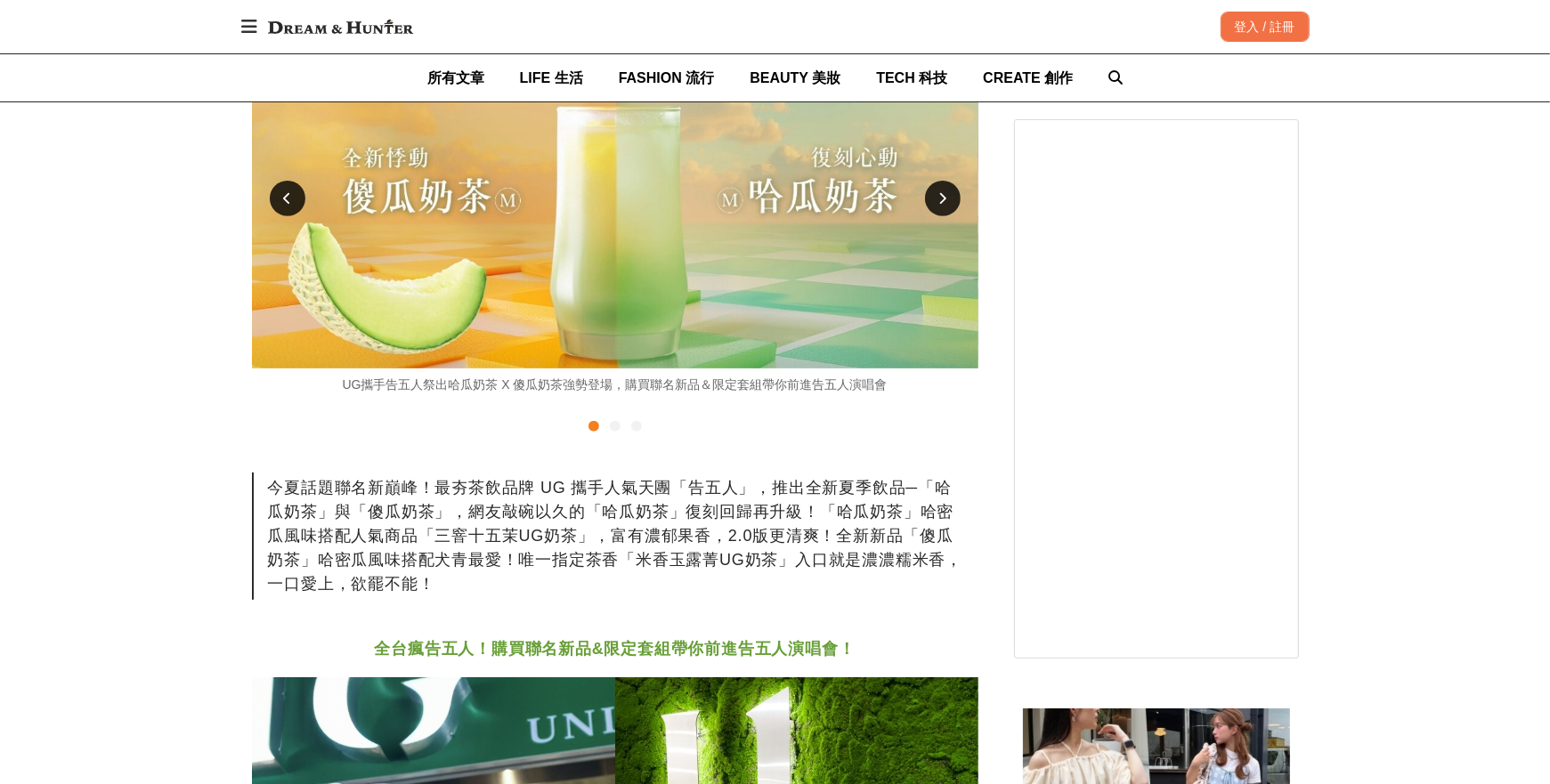
scroll to position [570, 0]
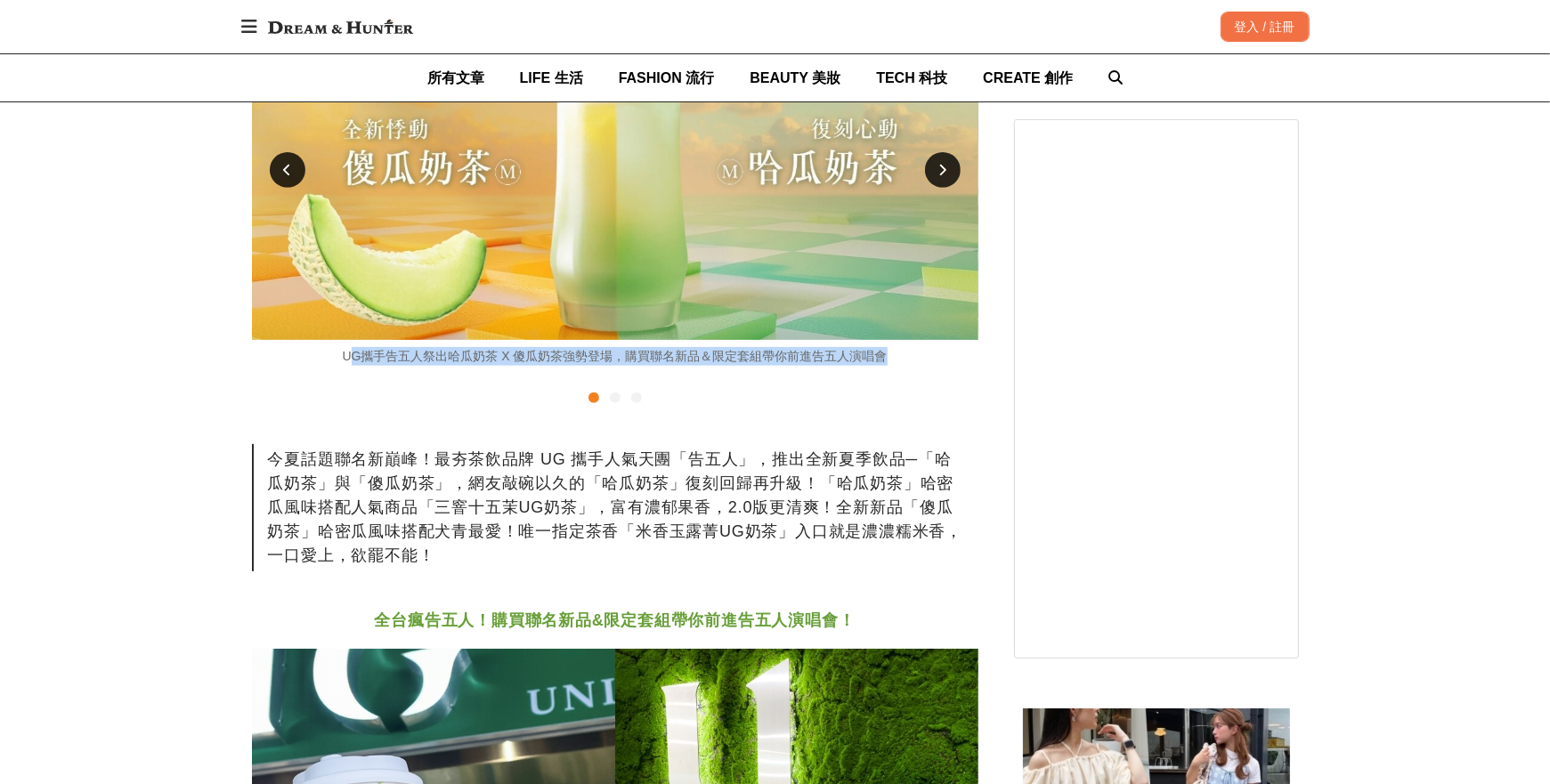
drag, startPoint x: 265, startPoint y: 472, endPoint x: 753, endPoint y: 491, distance: 488.4
click at [753, 366] on div "UG攜手告五人祭出哈瓜奶茶 X 傻瓜奶茶強勢登場，購買聯名新品＆限定套組帶你前進告五人演唱會" at bounding box center [614, 356] width 726 height 19
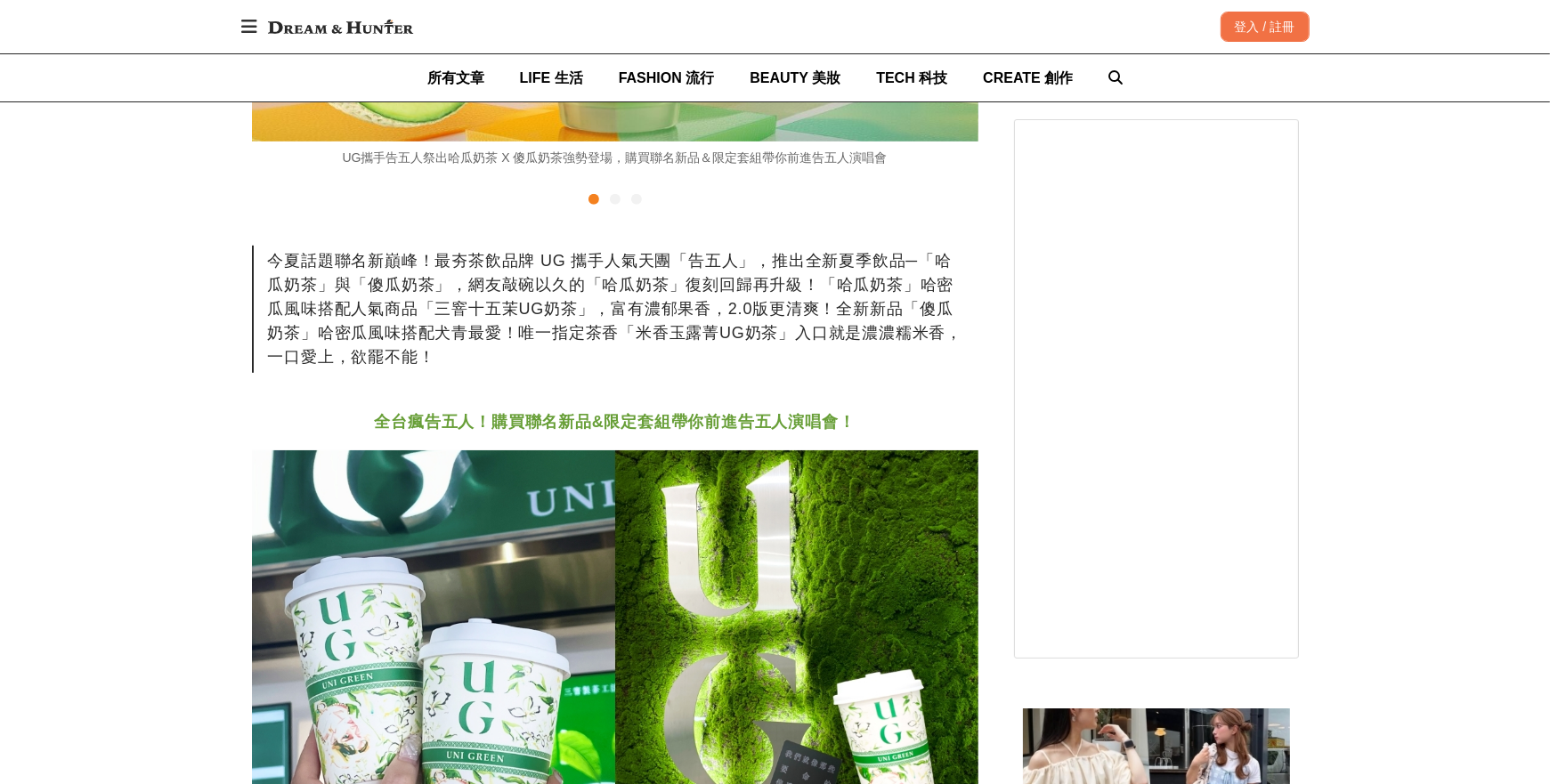
scroll to position [783, 0]
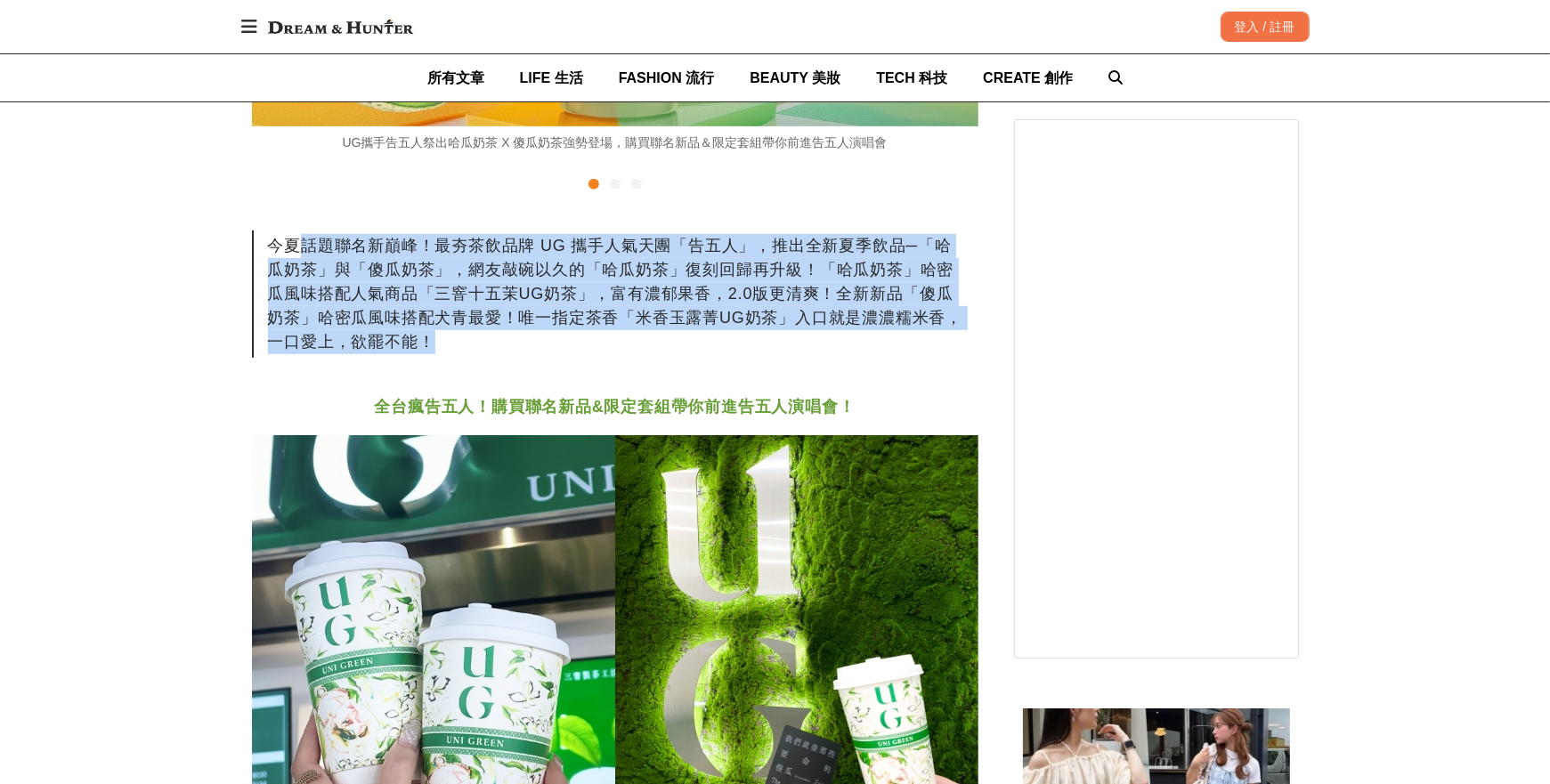
drag, startPoint x: 318, startPoint y: 390, endPoint x: 717, endPoint y: 628, distance: 464.6
click at [717, 358] on div "今夏話題聯名新巔峰！最夯茶飲品牌 UG 攜手人氣天團「告五人」，推出全新夏季飲品─「哈瓜奶茶」與「傻瓜奶茶」，網友敲碗以久的「哈瓜奶茶」復刻回歸再升級！「哈瓜…" at bounding box center [614, 294] width 726 height 127
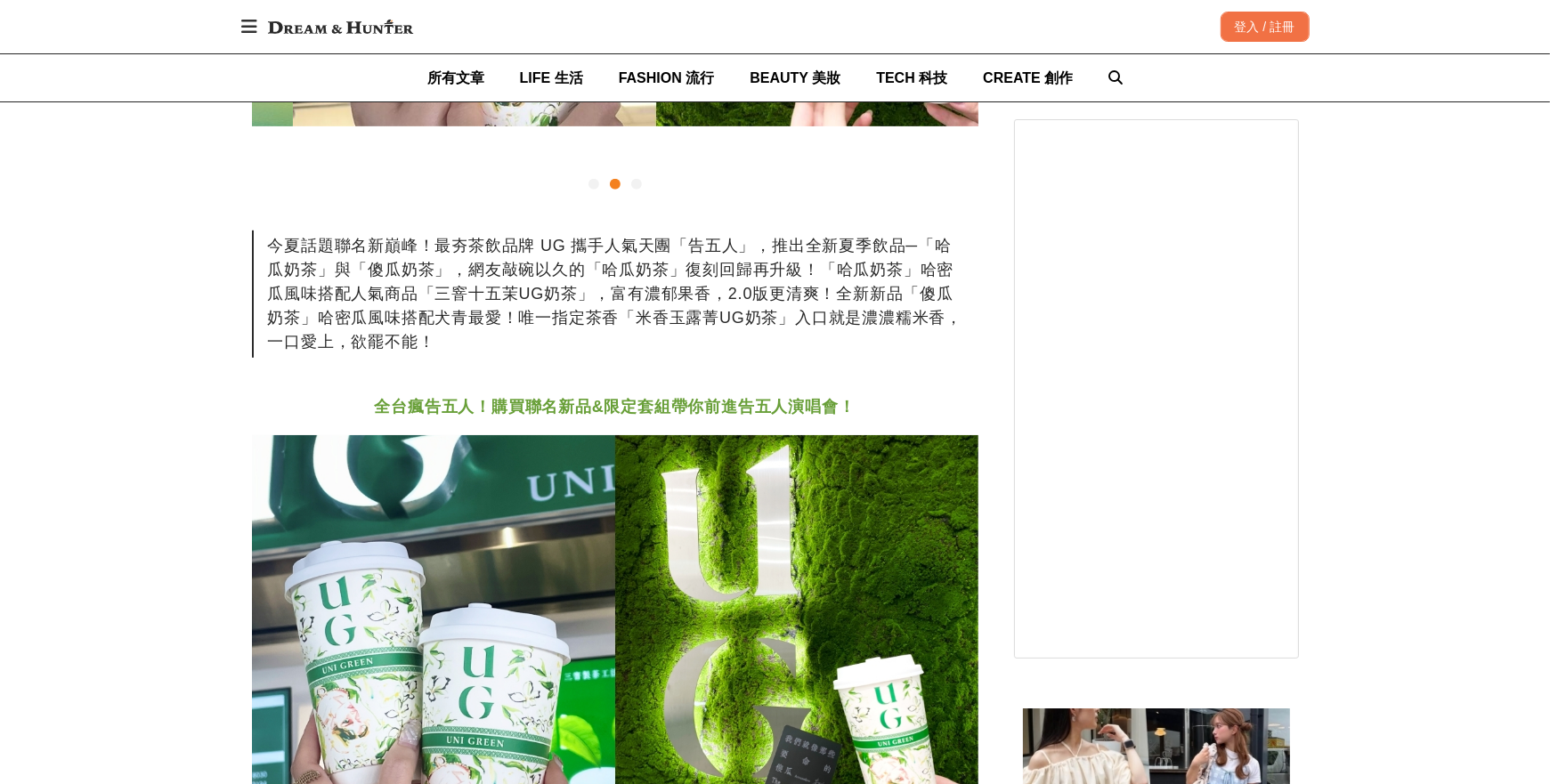
scroll to position [0, 726]
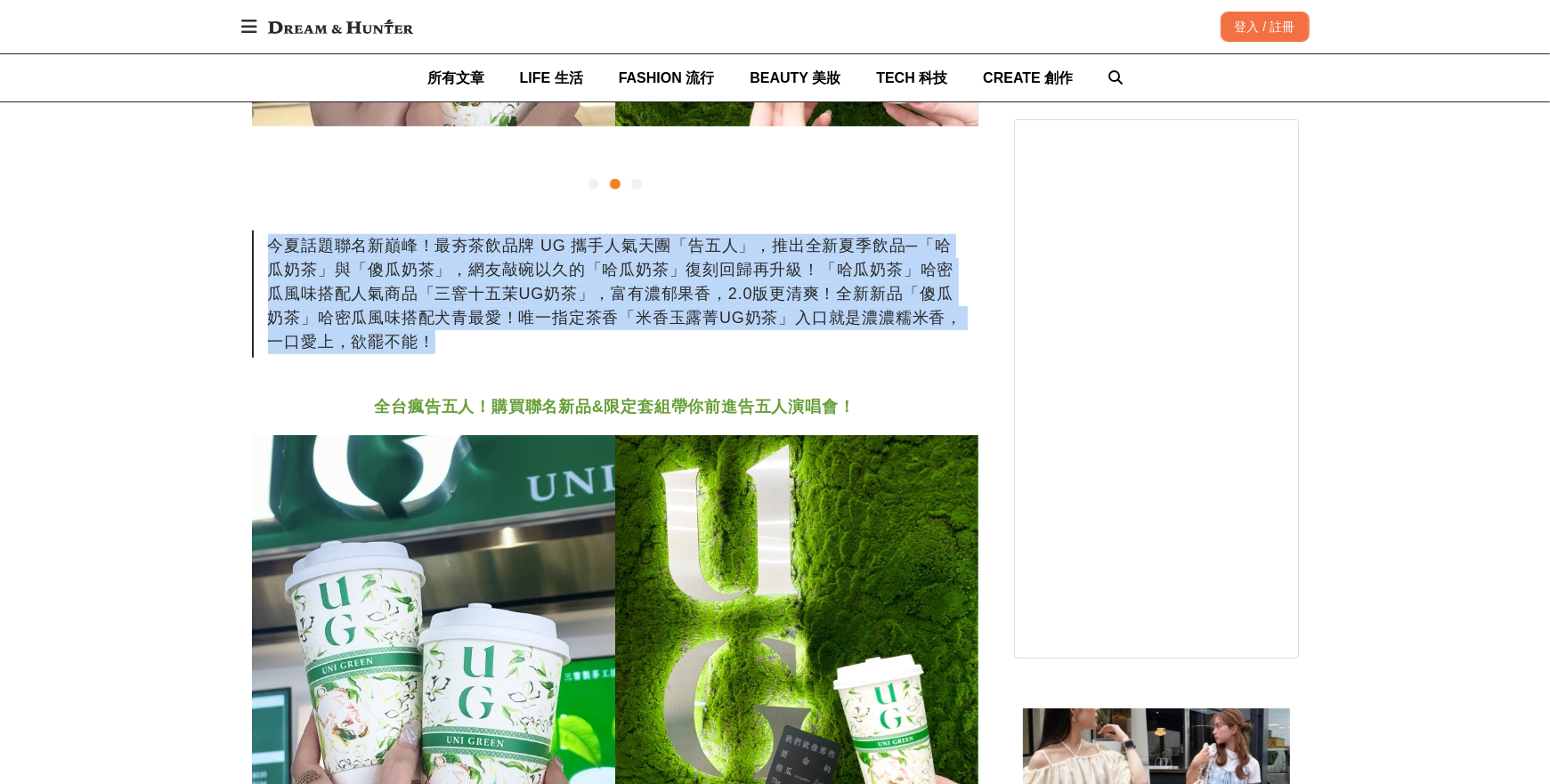
drag, startPoint x: 292, startPoint y: 408, endPoint x: 634, endPoint y: 598, distance: 391.2
click at [634, 358] on div "今夏話題聯名新巔峰！最夯茶飲品牌 UG 攜手人氣天團「告五人」，推出全新夏季飲品─「哈瓜奶茶」與「傻瓜奶茶」，網友敲碗以久的「哈瓜奶茶」復刻回歸再升級！「哈瓜…" at bounding box center [614, 294] width 726 height 127
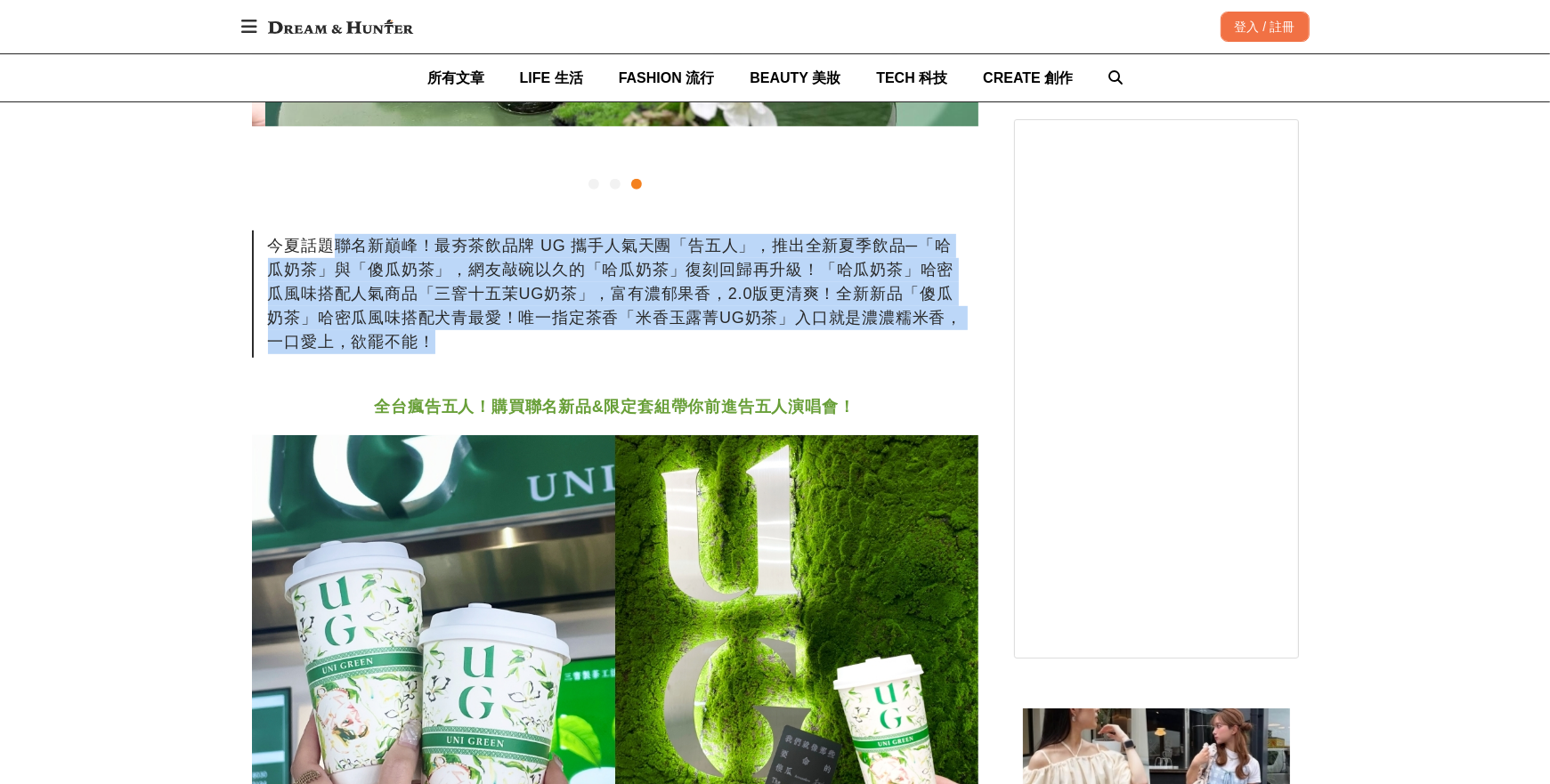
scroll to position [0, 1453]
drag, startPoint x: 372, startPoint y: 391, endPoint x: 594, endPoint y: 605, distance: 308.4
click at [594, 358] on div "今夏話題聯名新巔峰！最夯茶飲品牌 UG 攜手人氣天團「告五人」，推出全新夏季飲品─「哈瓜奶茶」與「傻瓜奶茶」，網友敲碗以久的「哈瓜奶茶」復刻回歸再升級！「哈瓜…" at bounding box center [614, 294] width 726 height 127
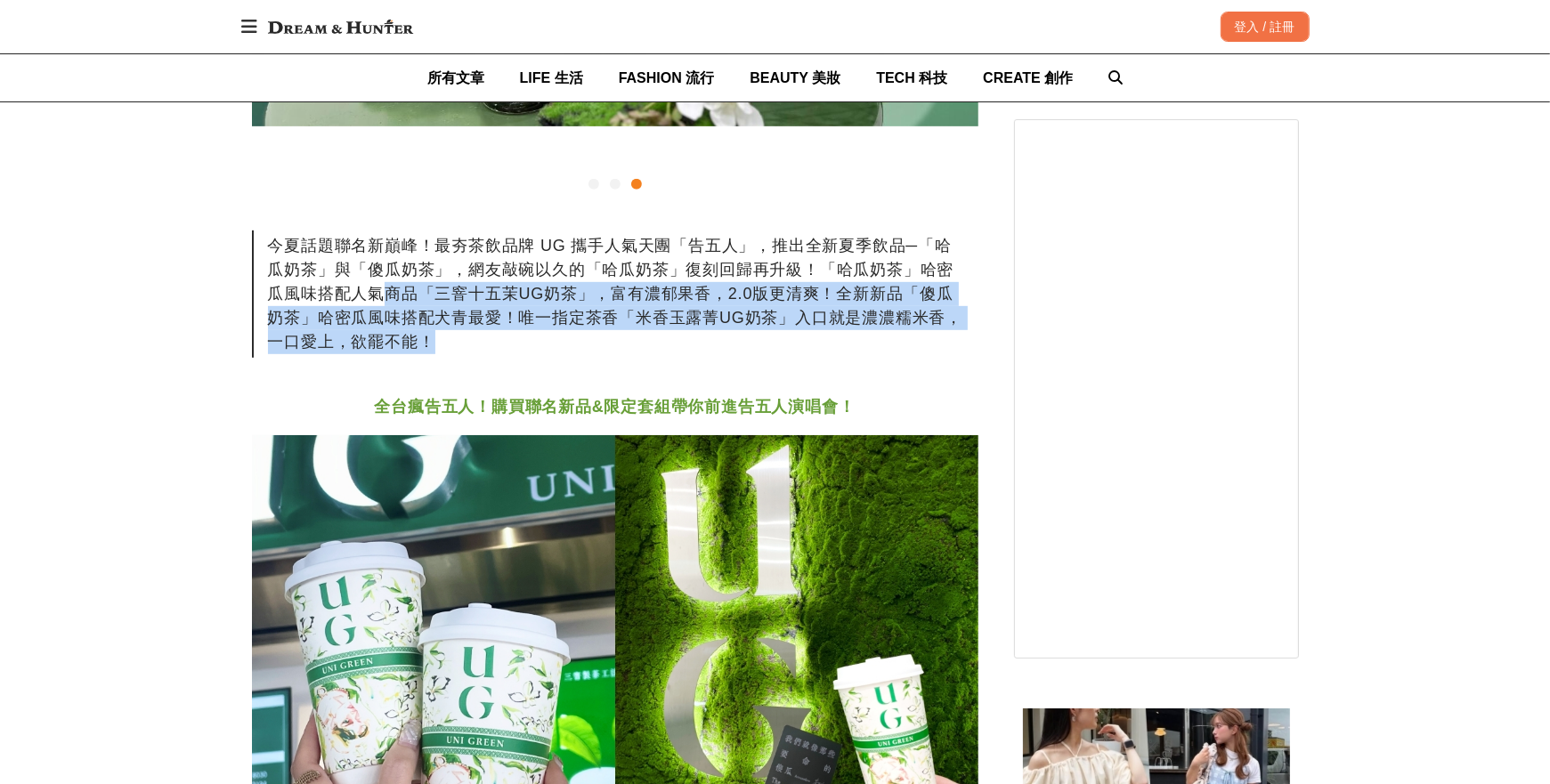
drag, startPoint x: 538, startPoint y: 581, endPoint x: 290, endPoint y: 450, distance: 280.5
click at [318, 358] on div "今夏話題聯名新巔峰！最夯茶飲品牌 UG 攜手人氣天團「告五人」，推出全新夏季飲品─「哈瓜奶茶」與「傻瓜奶茶」，網友敲碗以久的「哈瓜奶茶」復刻回歸再升級！「哈瓜…" at bounding box center [614, 294] width 726 height 127
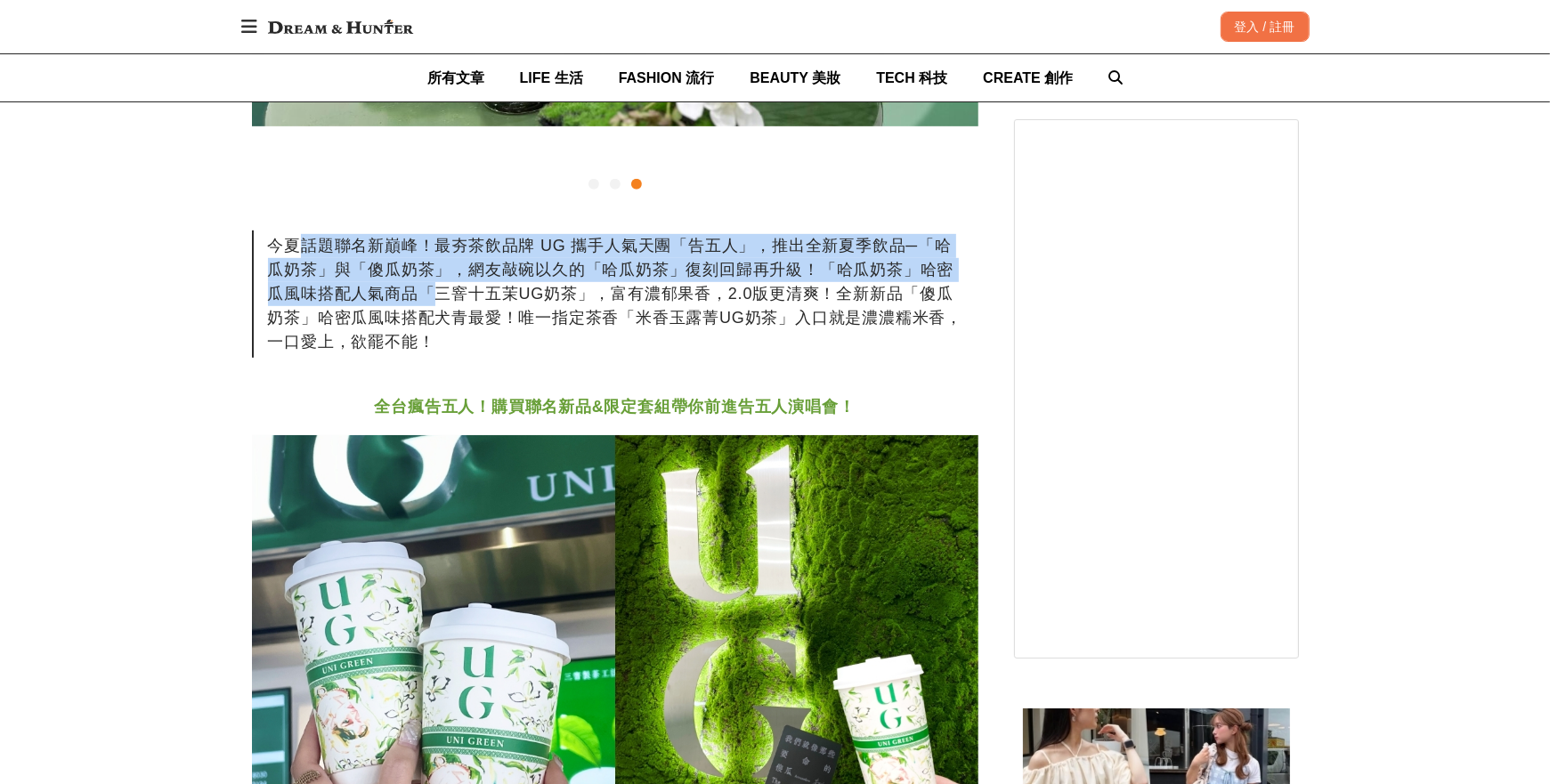
drag, startPoint x: 350, startPoint y: 418, endPoint x: 487, endPoint y: 518, distance: 169.6
click at [478, 358] on div "今夏話題聯名新巔峰！最夯茶飲品牌 UG 攜手人氣天團「告五人」，推出全新夏季飲品─「哈瓜奶茶」與「傻瓜奶茶」，網友敲碗以久的「哈瓜奶茶」復刻回歸再升級！「哈瓜…" at bounding box center [614, 294] width 726 height 127
